Goal: Task Accomplishment & Management: Complete application form

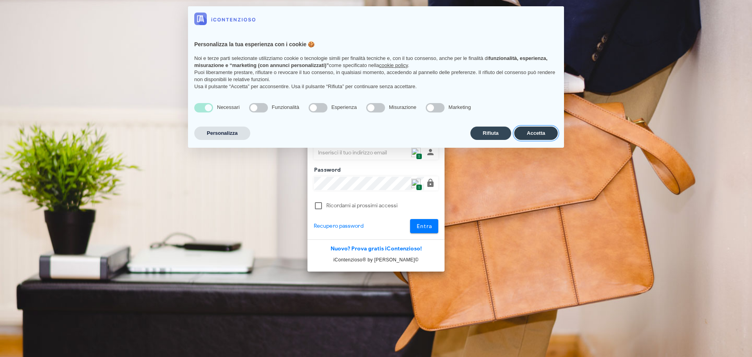
click at [536, 135] on button "Accetta" at bounding box center [535, 132] width 43 height 13
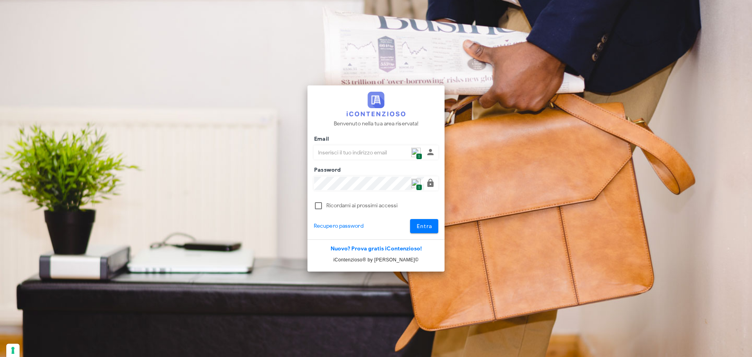
click at [415, 152] on img at bounding box center [415, 152] width 9 height 9
type input "[PERSON_NAME][EMAIL_ADDRESS][DOMAIN_NAME]"
click at [421, 221] on button "Entra" at bounding box center [424, 226] width 29 height 14
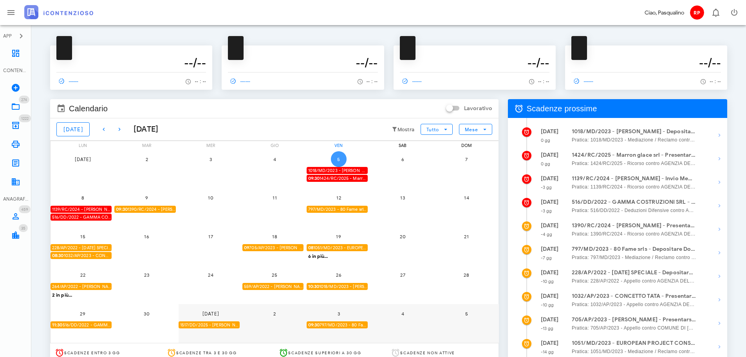
click at [340, 156] on span "5" at bounding box center [339, 159] width 16 height 6
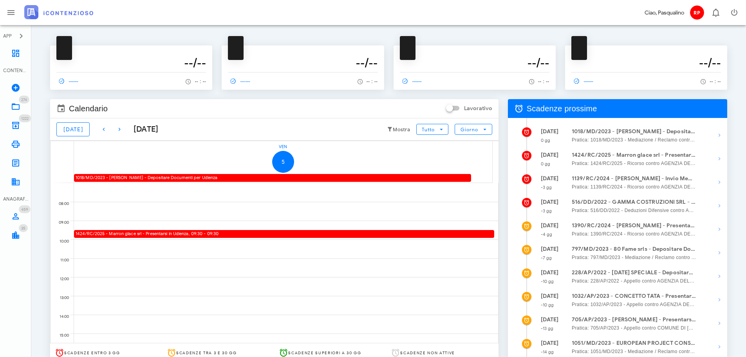
click at [211, 175] on div "1018/MD/2023 - RITA BLUNDO - Depositare Documenti per Udienza" at bounding box center [272, 177] width 397 height 7
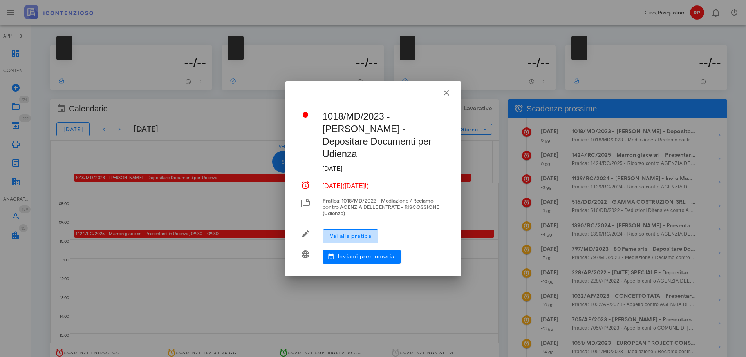
click at [329, 235] on button "Vai alla pratica" at bounding box center [351, 236] width 56 height 14
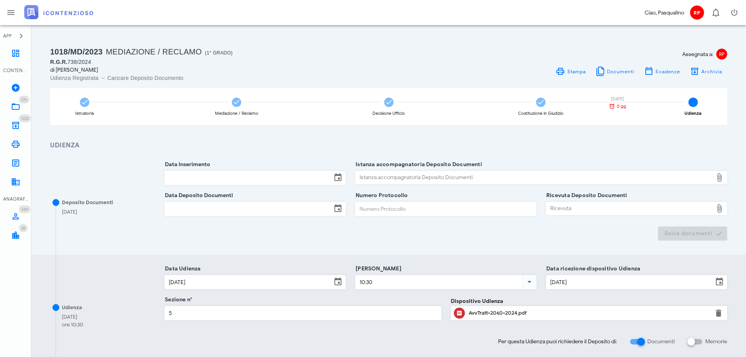
click at [278, 181] on input "Data Inserimento" at bounding box center [248, 177] width 167 height 13
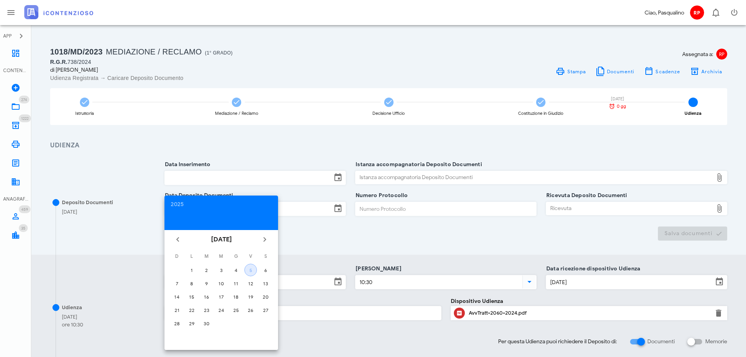
click at [252, 273] on button "5" at bounding box center [250, 270] width 13 height 13
type input "05/09/2025"
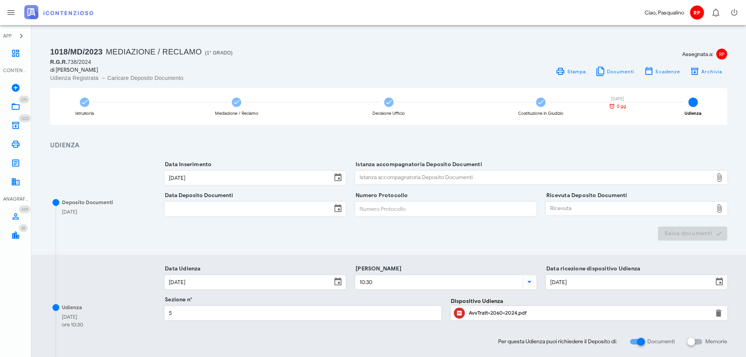
click at [372, 175] on div "Istanza accompagnatoria Deposito Documenti" at bounding box center [535, 177] width 358 height 13
type input "C:\fakepath\Memoria - Blundo Rita RGR 1013 2024.pdf"
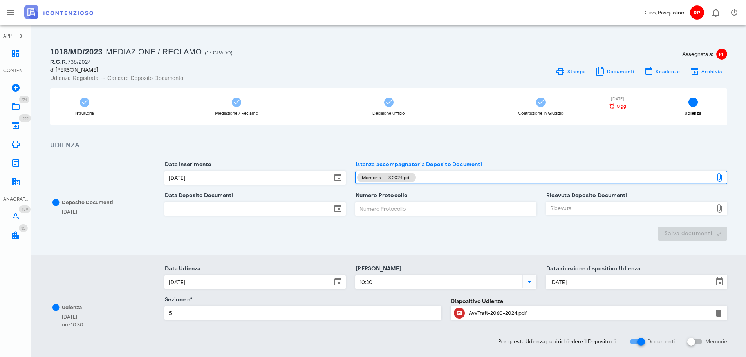
click at [165, 39] on div "1018/MD/2023 Mediazione / Reclamo (1° Grado) R.G.R. 738/2024 di RITA BLUNDO Udi…" at bounding box center [389, 284] width 696 height 500
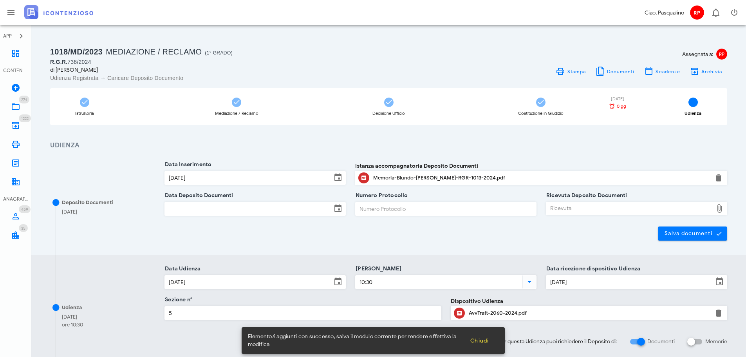
click at [238, 214] on input "Data Deposito Documenti" at bounding box center [248, 208] width 167 height 13
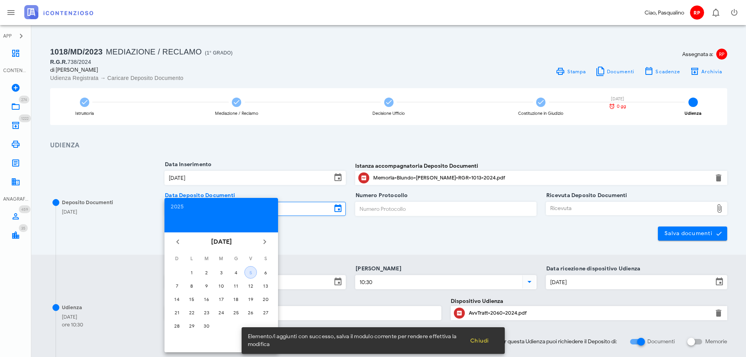
click at [250, 274] on div "5" at bounding box center [251, 272] width 12 height 6
type input "05/09/2025"
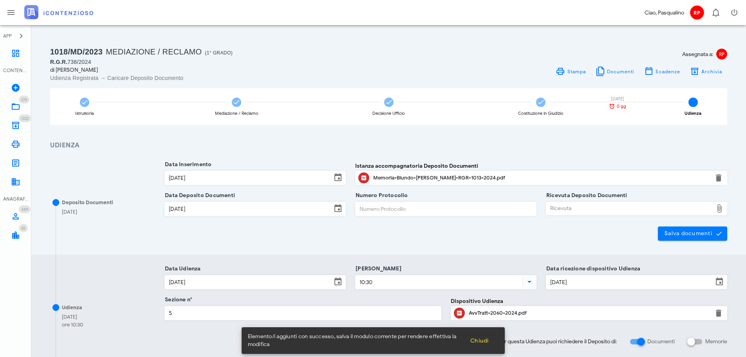
click at [371, 210] on input "Numero Protocollo" at bounding box center [446, 208] width 181 height 13
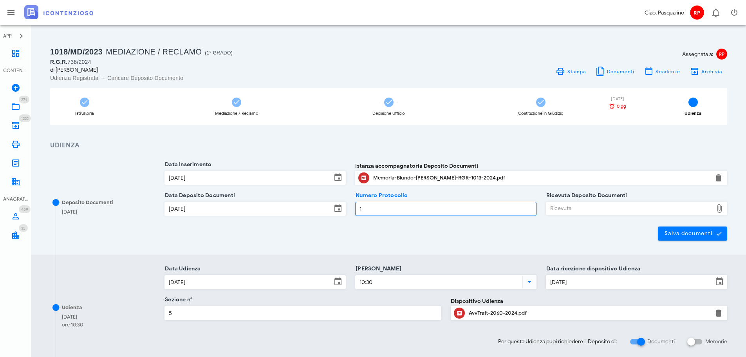
type input "1"
click at [658, 217] on div at bounding box center [636, 218] width 181 height 5
click at [658, 211] on div "Ricevuta" at bounding box center [629, 208] width 167 height 13
type input "C:\fakepath\NIR_D-3641180-2025.pdf"
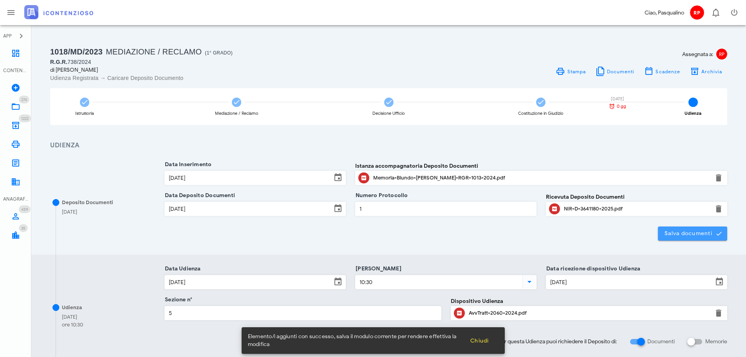
click at [659, 232] on button "Salva documenti" at bounding box center [692, 233] width 69 height 14
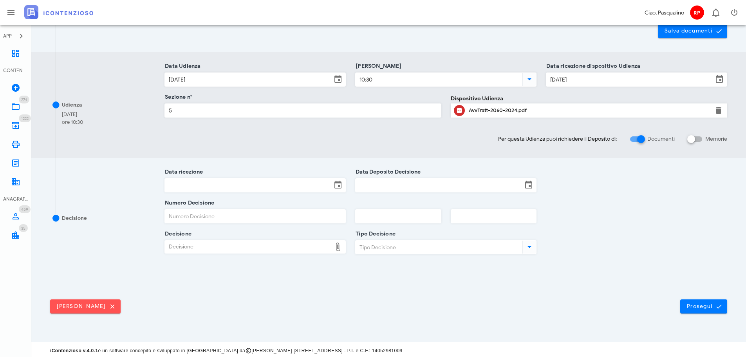
scroll to position [205, 0]
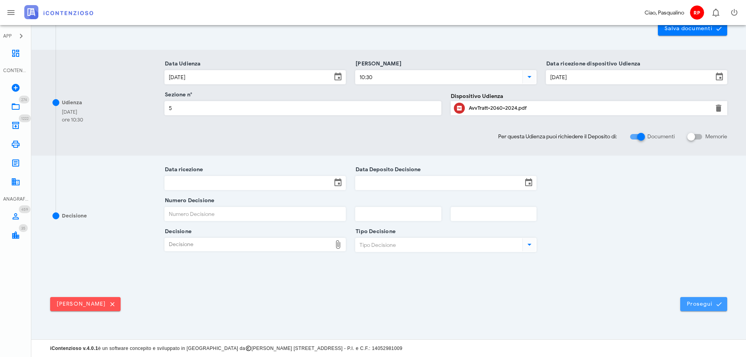
click at [696, 302] on span "Prosegui" at bounding box center [703, 303] width 34 height 7
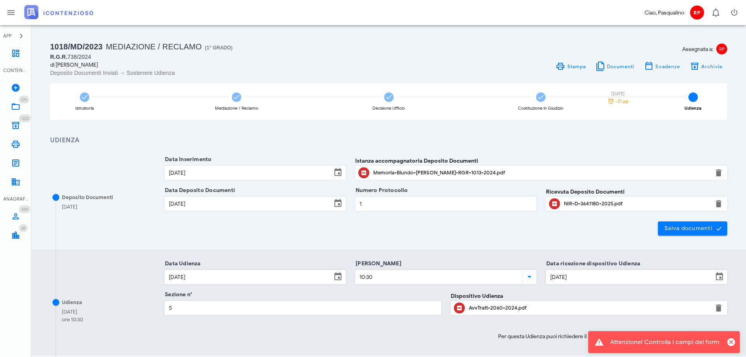
scroll to position [0, 0]
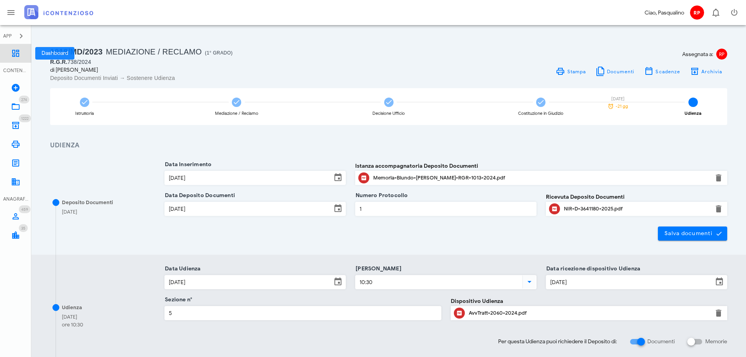
click at [7, 54] on link "Dashboard" at bounding box center [15, 53] width 31 height 19
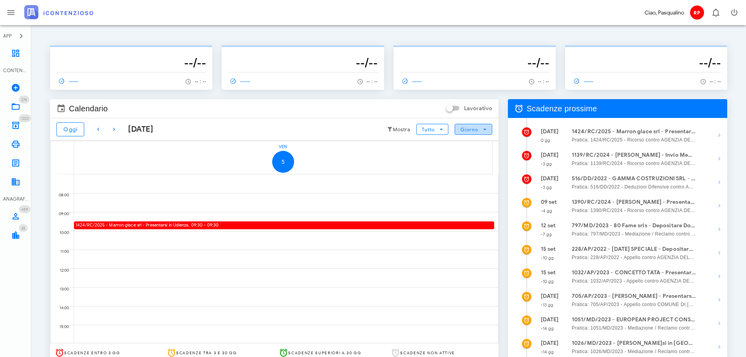
click at [479, 127] on span "Giorno" at bounding box center [473, 129] width 27 height 7
click at [459, 173] on div "Mese" at bounding box center [473, 177] width 37 height 16
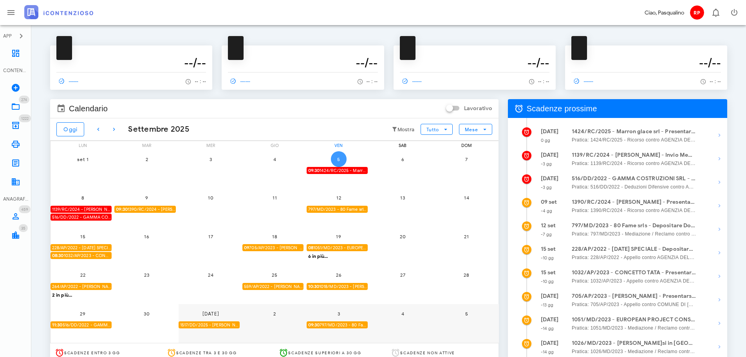
click at [339, 157] on span "5" at bounding box center [339, 159] width 16 height 6
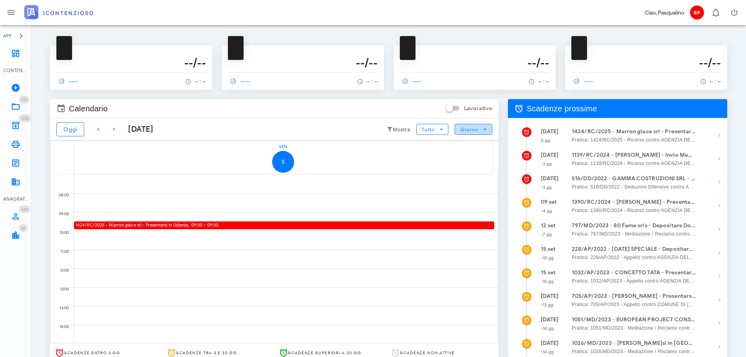
click at [475, 127] on span "Giorno" at bounding box center [469, 129] width 18 height 6
click at [477, 175] on div "Mese" at bounding box center [473, 177] width 24 height 6
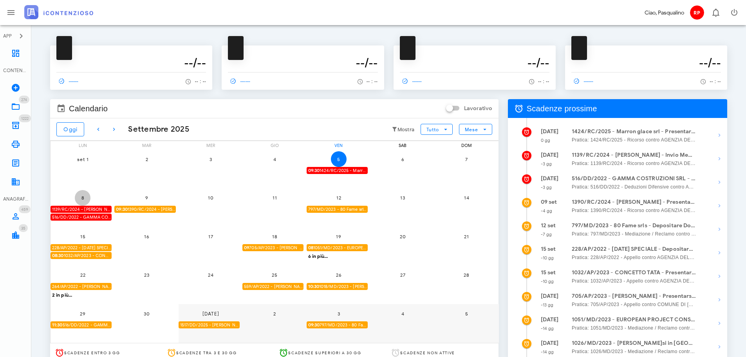
click at [84, 196] on span "8" at bounding box center [83, 198] width 16 height 6
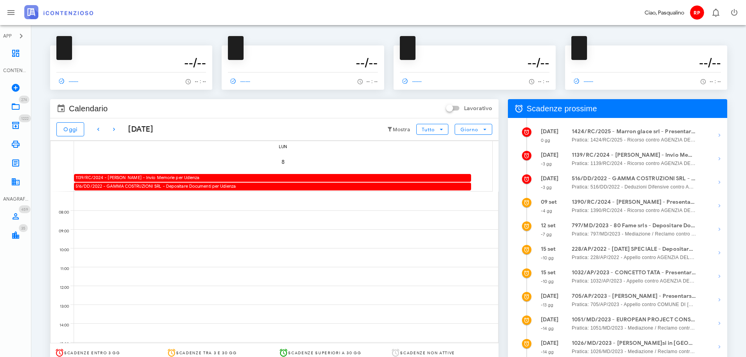
click at [128, 176] on div "1139/RC/2024 - RITA BLUNDO - Invio Memorie per Udienza" at bounding box center [272, 177] width 397 height 7
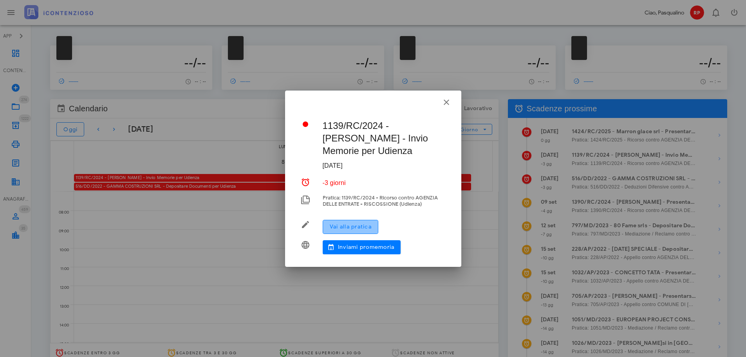
click at [368, 227] on span "Vai alla pratica" at bounding box center [350, 226] width 42 height 7
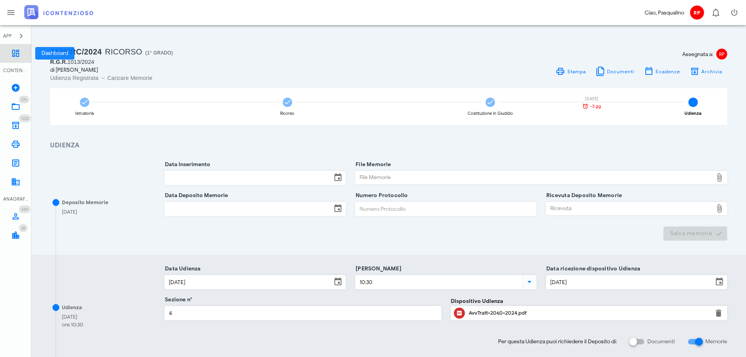
click at [2, 51] on link "Dashboard" at bounding box center [15, 53] width 31 height 19
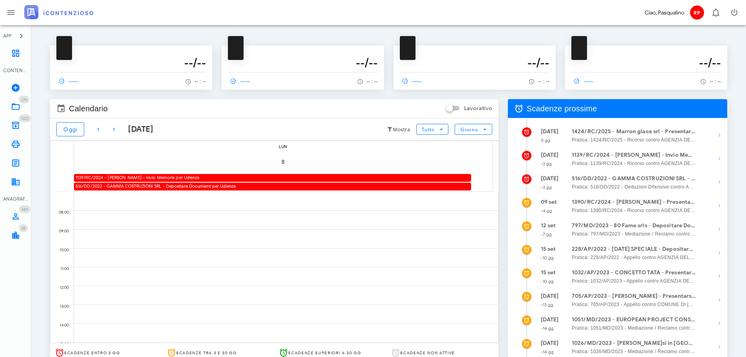
click at [152, 175] on div "1139/RC/2024 - RITA BLUNDO - Invio Memorie per Udienza" at bounding box center [272, 177] width 397 height 7
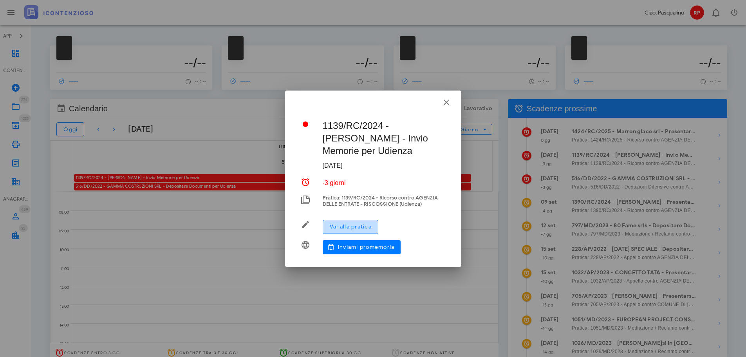
click at [370, 225] on span "Vai alla pratica" at bounding box center [350, 226] width 42 height 7
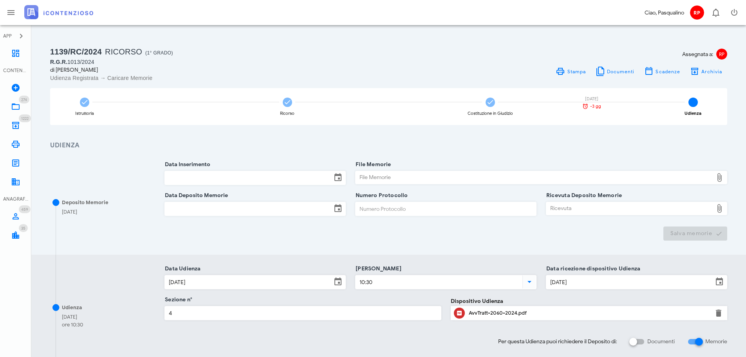
click at [220, 183] on input "Data Inserimento" at bounding box center [248, 177] width 167 height 13
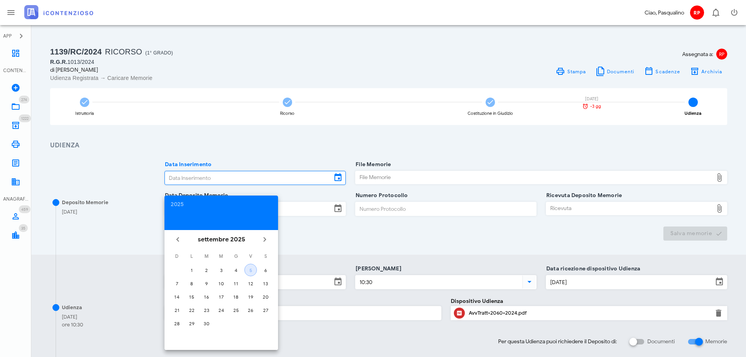
click at [247, 266] on button "5" at bounding box center [250, 270] width 13 height 13
type input "05/09/2025"
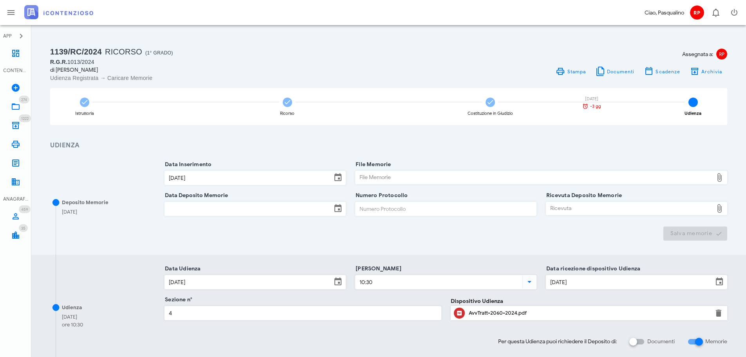
click at [382, 183] on div "File Memorie" at bounding box center [535, 177] width 358 height 13
type input "C:\fakepath\Memoria - Blundo Rita RGR 738 2024.pdf"
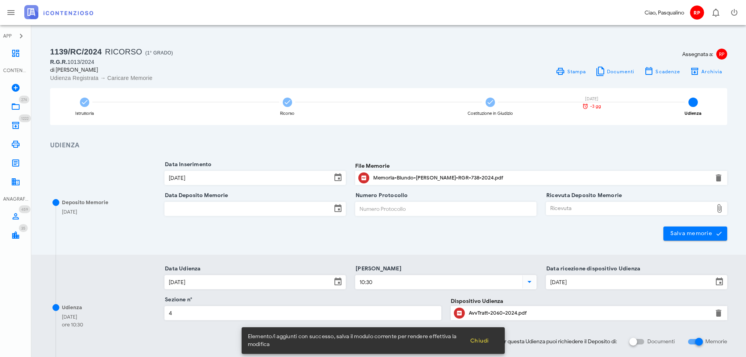
click at [203, 210] on input "Data Deposito Memorie" at bounding box center [248, 208] width 167 height 13
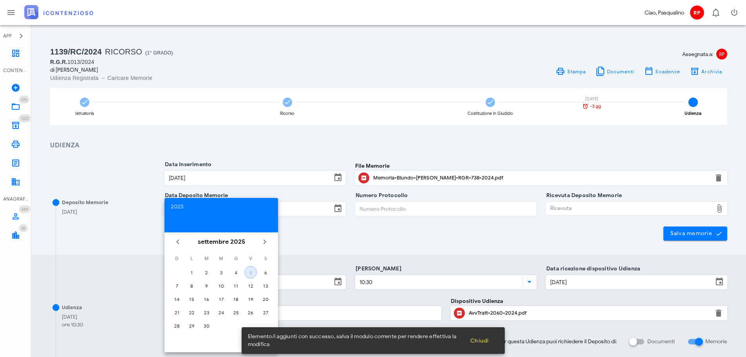
click at [251, 269] on div "5" at bounding box center [251, 272] width 12 height 6
type input "05/09/2025"
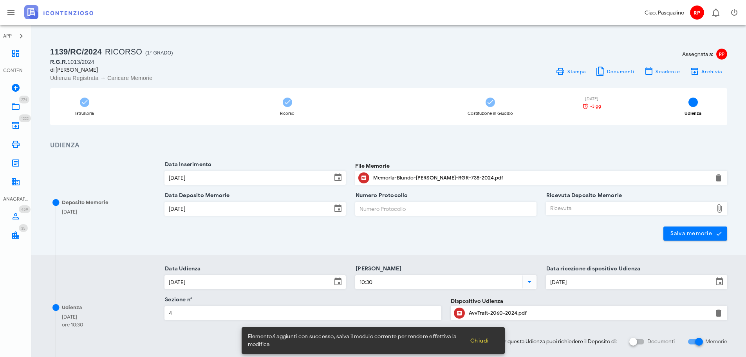
click at [384, 200] on div "Numero Protocollo" at bounding box center [445, 210] width 181 height 31
click at [394, 215] on input "Numero Protocollo" at bounding box center [446, 208] width 181 height 13
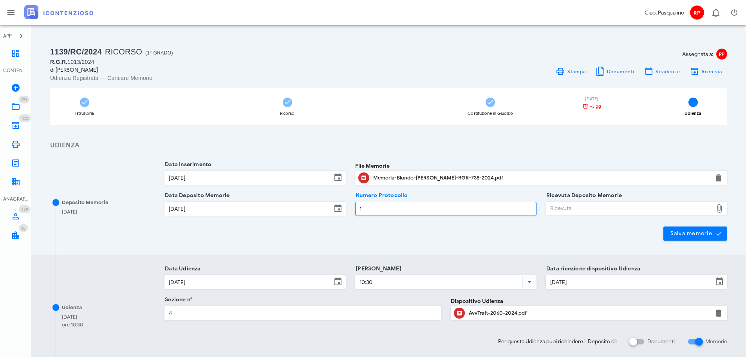
type input "1"
click at [598, 210] on div "Ricevuta" at bounding box center [629, 208] width 167 height 13
type input "C:\fakepath\NIR_D-2711533-2024.pdf"
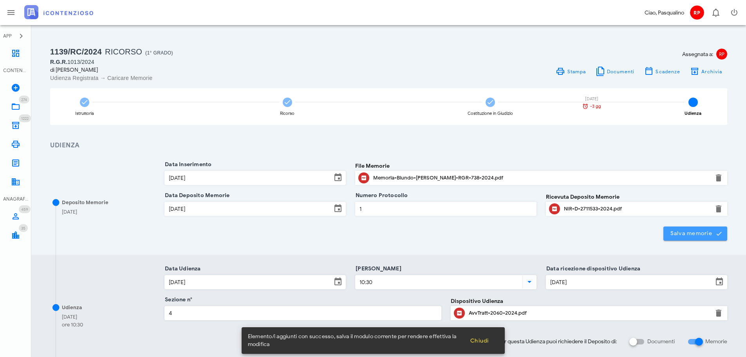
click at [695, 234] on span "Salva memorie" at bounding box center [695, 233] width 51 height 7
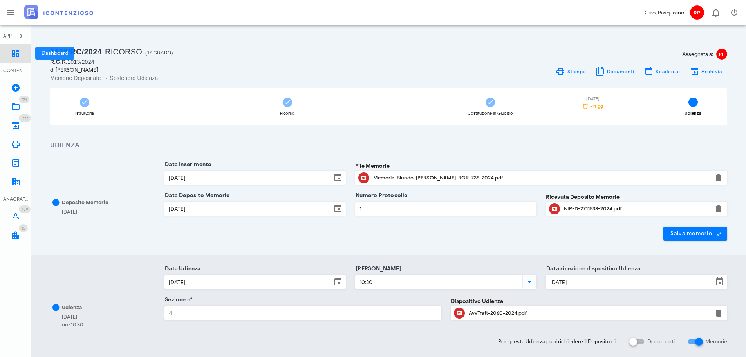
click at [14, 51] on icon at bounding box center [15, 53] width 9 height 9
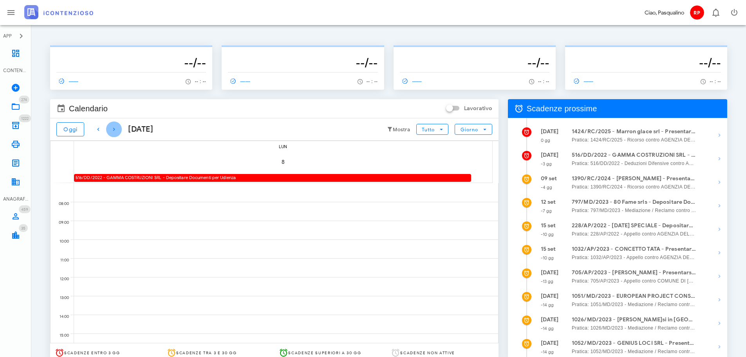
click at [119, 128] on span "button" at bounding box center [114, 129] width 16 height 9
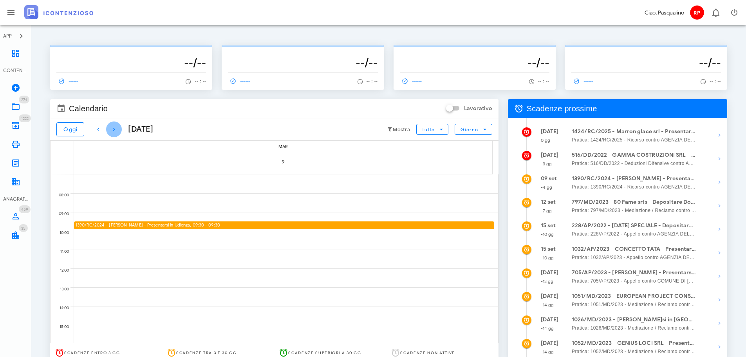
drag, startPoint x: 110, startPoint y: 131, endPoint x: 105, endPoint y: 131, distance: 4.7
click at [110, 131] on icon "button" at bounding box center [113, 129] width 9 height 9
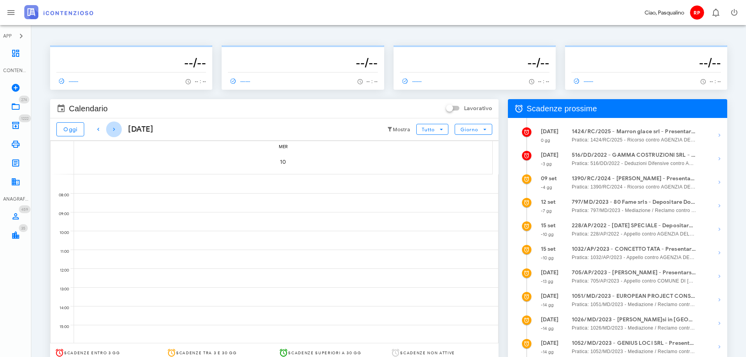
click at [107, 131] on span "button" at bounding box center [114, 129] width 16 height 9
click at [72, 130] on span "Oggi" at bounding box center [70, 129] width 14 height 7
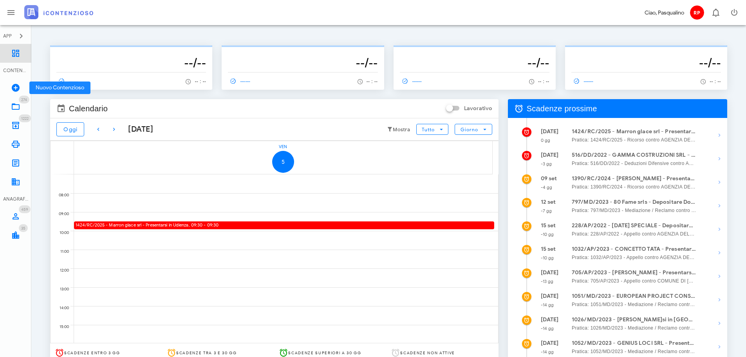
click at [20, 61] on link "Dashboard" at bounding box center [15, 53] width 31 height 19
